Goal: Task Accomplishment & Management: Manage account settings

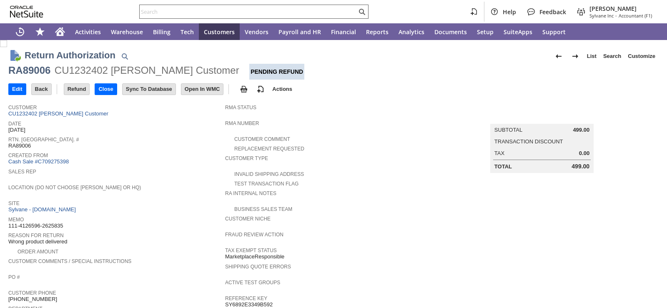
click at [189, 12] on input "text" at bounding box center [248, 12] width 217 height 10
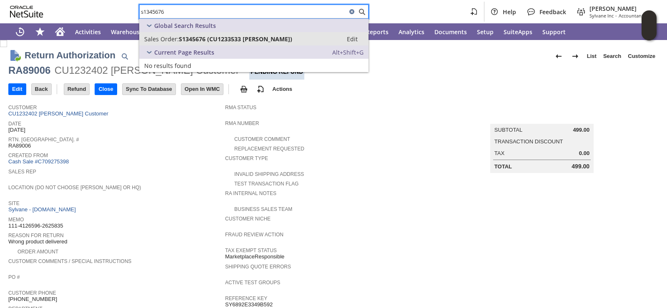
type input "s1345676"
click at [182, 37] on span "S1345676 (CU1233533 Elizabeth Myhran)" at bounding box center [235, 39] width 113 height 8
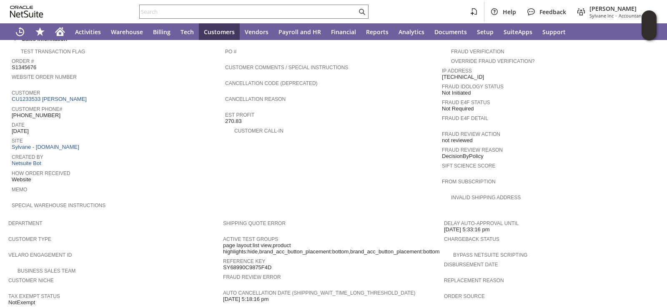
scroll to position [292, 0]
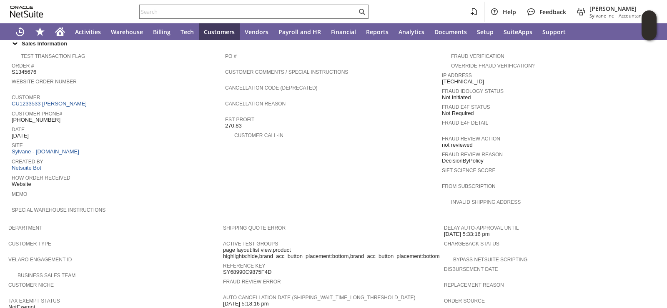
click at [78, 100] on link "CU1233533 Elizabeth Myhran" at bounding box center [50, 103] width 77 height 6
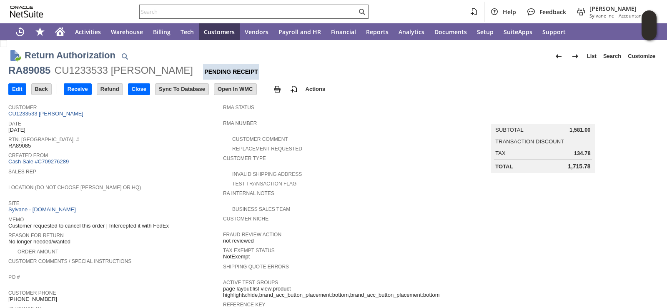
click at [245, 11] on input "text" at bounding box center [248, 12] width 217 height 10
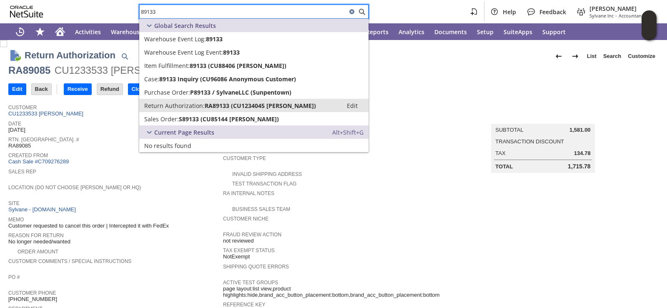
type input "89133"
click at [176, 103] on span "Return Authorization:" at bounding box center [174, 106] width 60 height 8
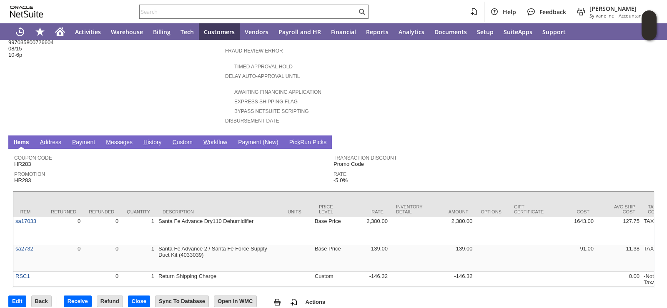
scroll to position [324, 0]
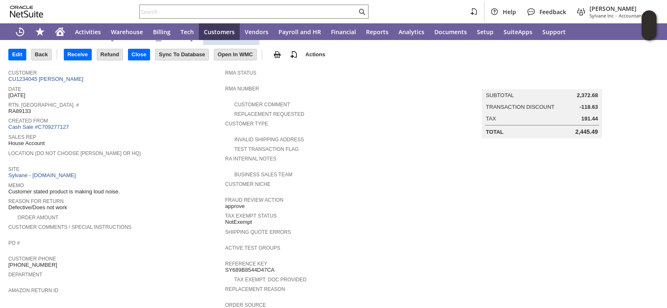
scroll to position [32, 0]
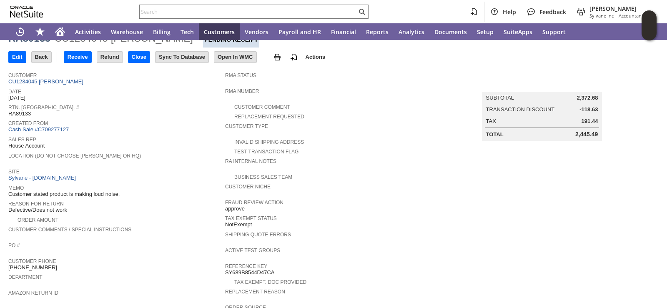
click at [199, 126] on div "Created From Cash Sale #C709277127" at bounding box center [114, 125] width 213 height 15
click at [370, 130] on div "Customer Type" at bounding box center [331, 128] width 213 height 15
click at [196, 198] on span "Reason For Return" at bounding box center [114, 202] width 213 height 8
click at [80, 64] on td "Receive" at bounding box center [80, 56] width 33 height 15
click at [80, 61] on input "Receive" at bounding box center [77, 57] width 27 height 11
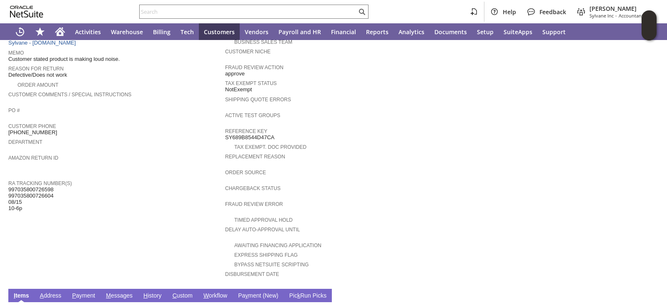
scroll to position [115, 0]
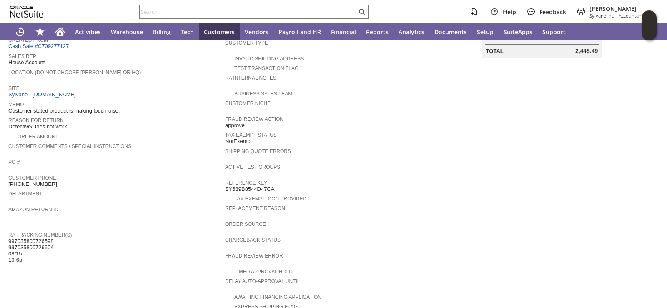
click at [122, 157] on span "PO #" at bounding box center [114, 161] width 213 height 8
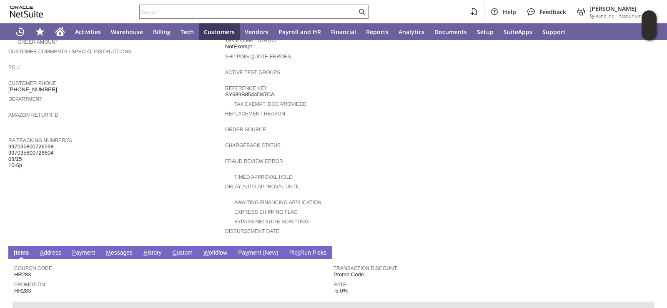
scroll to position [324, 0]
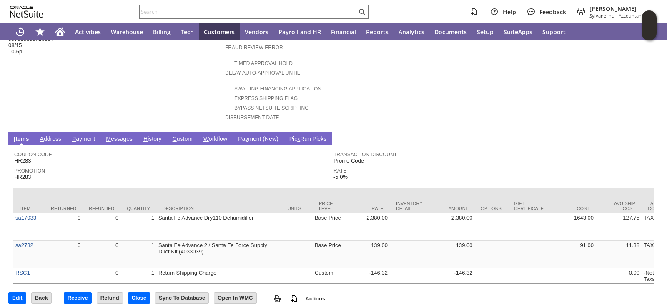
click at [152, 136] on link "H istory" at bounding box center [152, 140] width 23 height 8
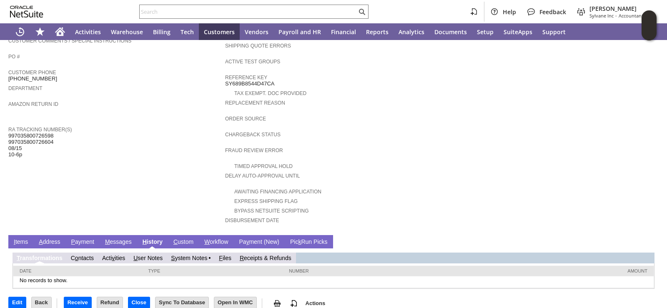
scroll to position [0, 0]
click at [197, 255] on link "S ystem Notes" at bounding box center [189, 258] width 36 height 7
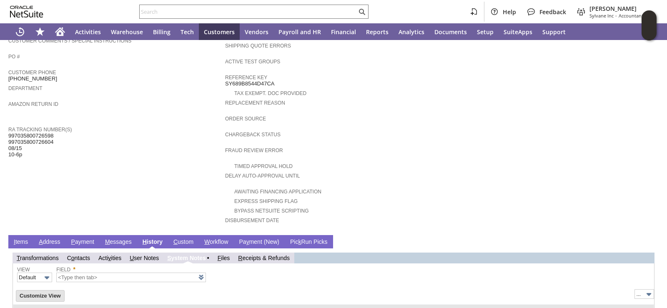
type input "1 to 25 of 79"
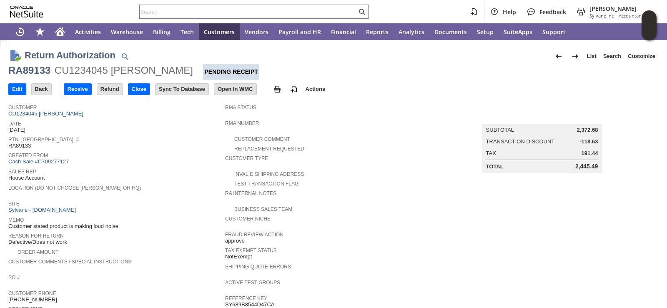
click at [159, 175] on div "Sales Rep House Account" at bounding box center [114, 173] width 213 height 15
click at [68, 71] on div "CU1234045 Roy Hawkins" at bounding box center [124, 70] width 138 height 13
click at [40, 68] on div "RA89133" at bounding box center [29, 70] width 42 height 13
copy div "RA89133"
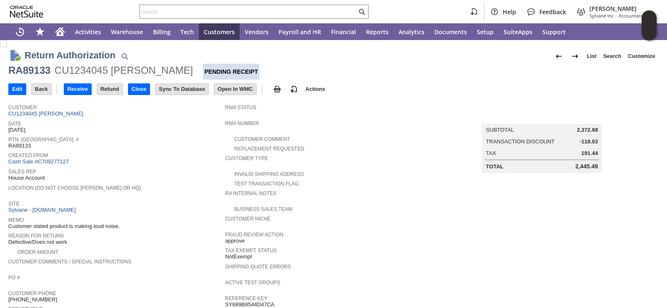
click at [172, 159] on div "Created From Cash Sale #C709277127" at bounding box center [114, 157] width 213 height 15
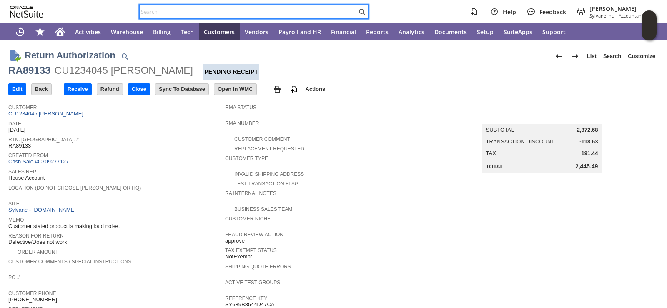
click at [253, 14] on input "text" at bounding box center [248, 12] width 217 height 10
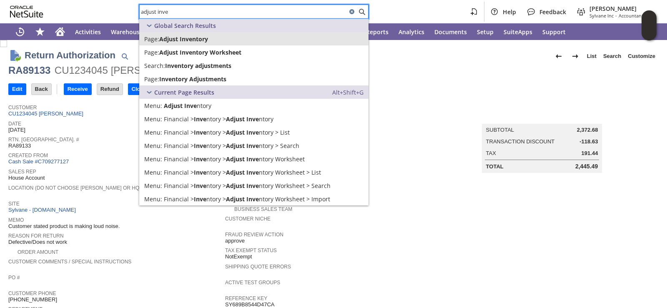
type input "adjust inve"
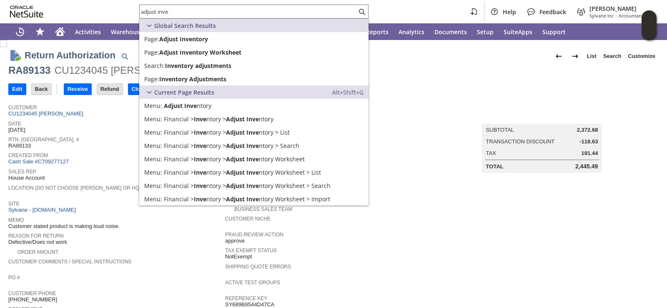
click at [120, 135] on span "Rtn. [GEOGRAPHIC_DATA]. #" at bounding box center [114, 138] width 213 height 8
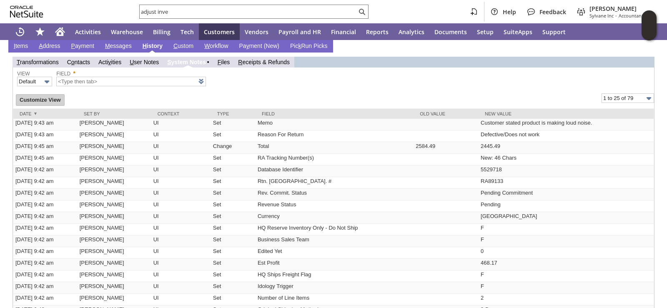
scroll to position [375, 0]
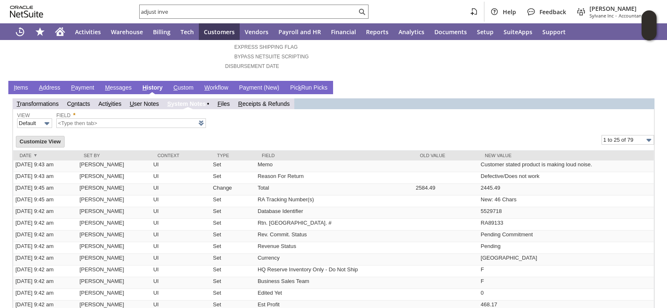
click at [21, 81] on td "I tems" at bounding box center [20, 87] width 25 height 13
click at [22, 84] on link "I tems" at bounding box center [21, 88] width 18 height 8
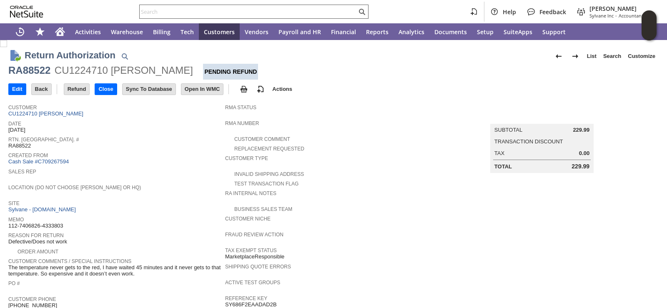
click at [251, 9] on input "text" at bounding box center [248, 12] width 217 height 10
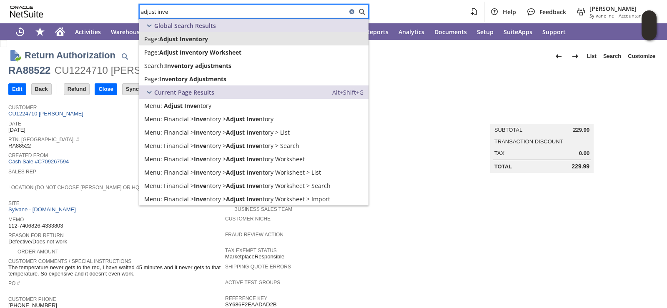
type input "adjust inve"
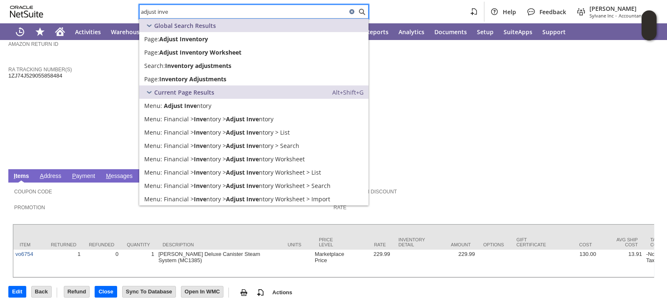
scroll to position [292, 0]
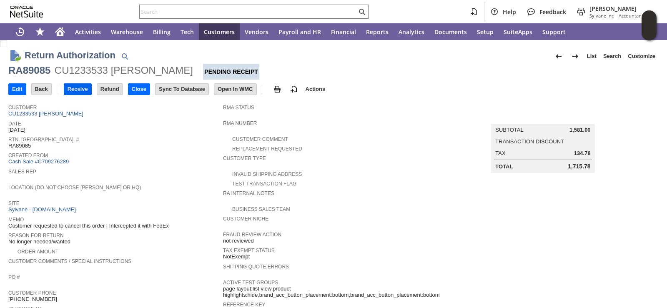
click at [81, 85] on input "Receive" at bounding box center [77, 89] width 27 height 11
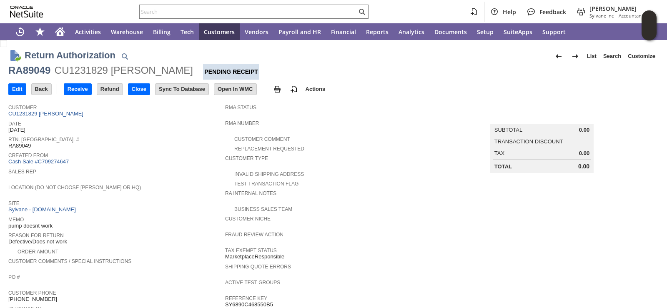
click at [181, 161] on div "Created From Cash Sale #C709274647" at bounding box center [114, 157] width 213 height 15
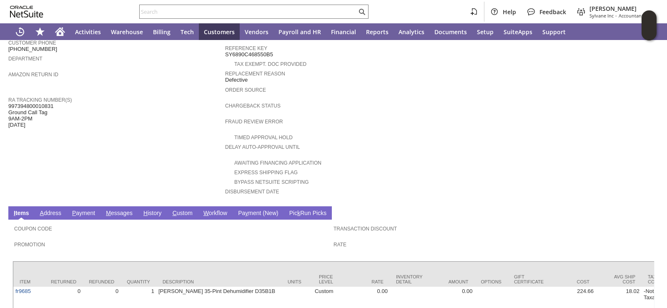
click at [178, 155] on td "Customer CU1231829 [PERSON_NAME] Date [DATE] [GEOGRAPHIC_DATA]. [GEOGRAPHIC_DAT…" at bounding box center [116, 26] width 217 height 352
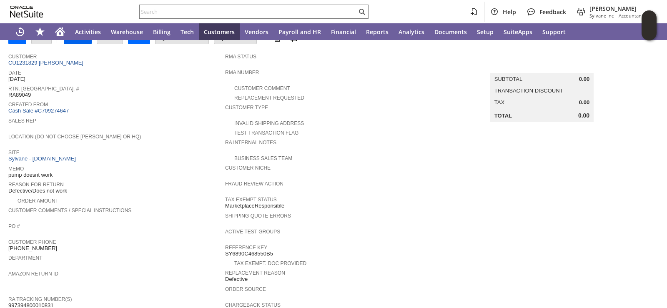
scroll to position [0, 0]
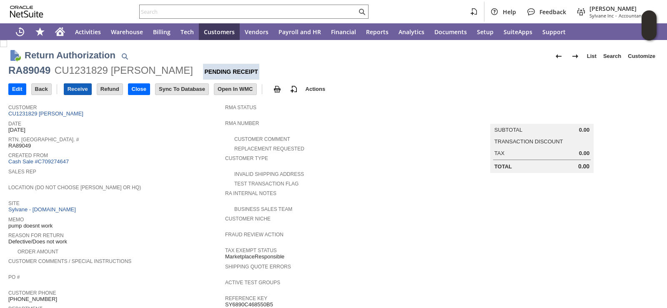
click at [80, 93] on input "Receive" at bounding box center [77, 89] width 27 height 11
